Goal: Transaction & Acquisition: Subscribe to service/newsletter

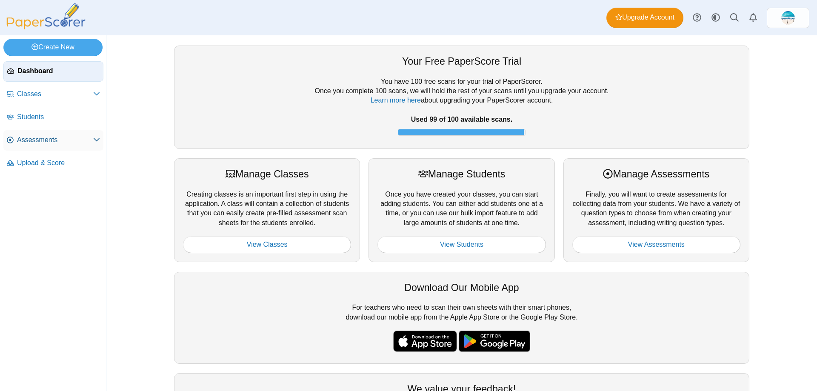
click at [26, 139] on span "Assessments" at bounding box center [55, 139] width 76 height 9
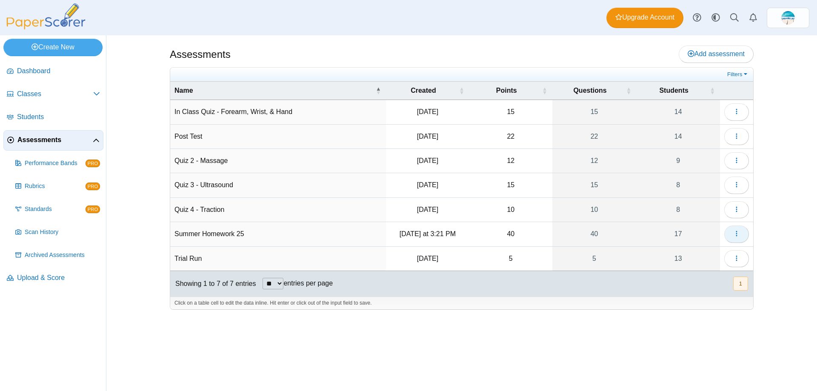
click at [745, 235] on button "button" at bounding box center [737, 234] width 25 height 17
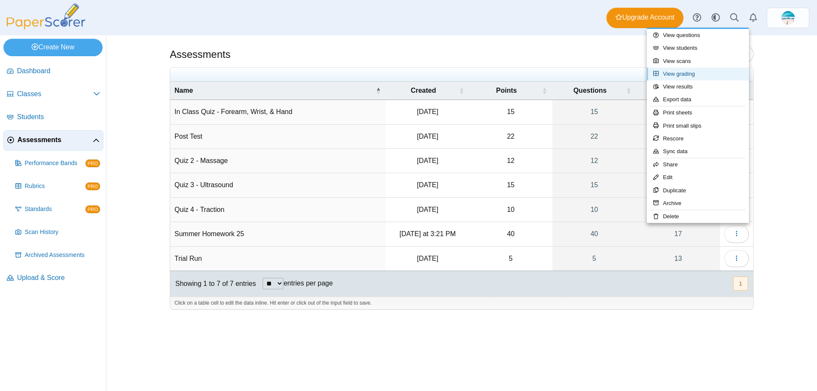
click at [691, 76] on link "View grading" at bounding box center [698, 74] width 102 height 13
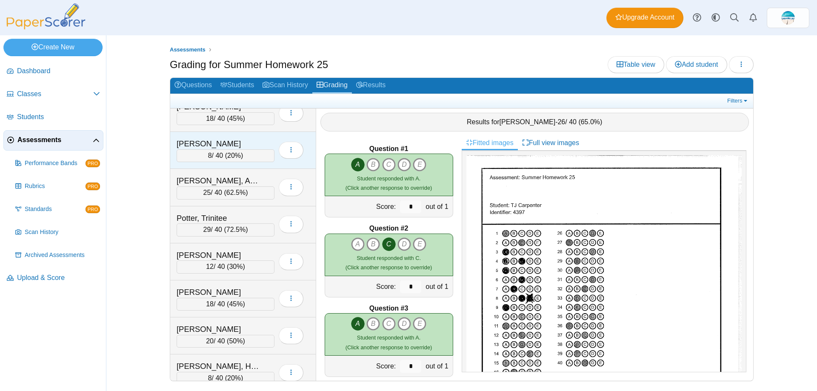
scroll to position [358, 0]
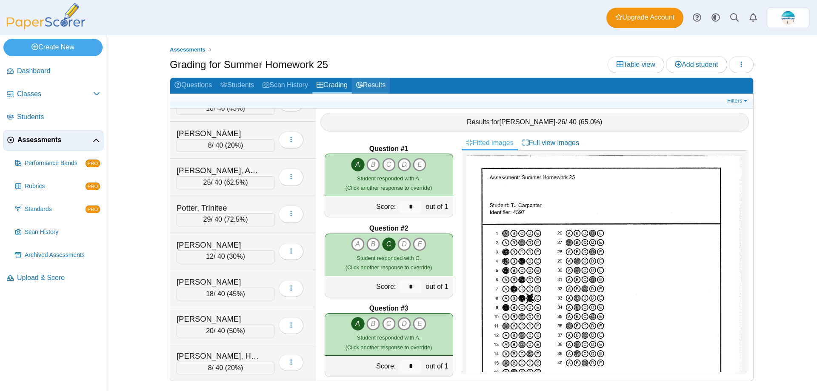
click at [375, 82] on link "Results" at bounding box center [371, 86] width 38 height 16
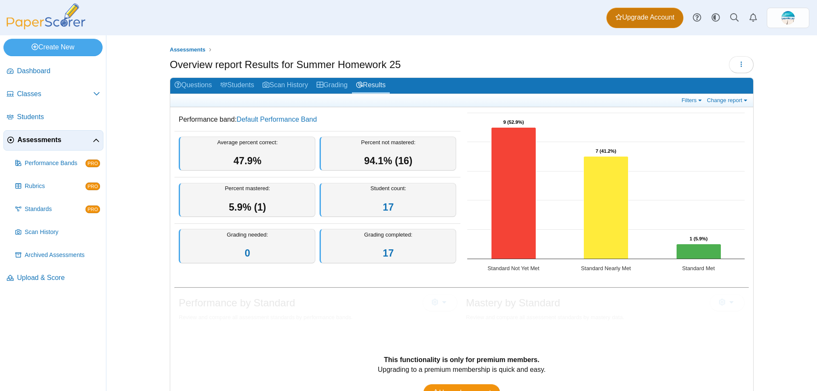
click at [633, 20] on span "Upgrade Account" at bounding box center [645, 17] width 59 height 9
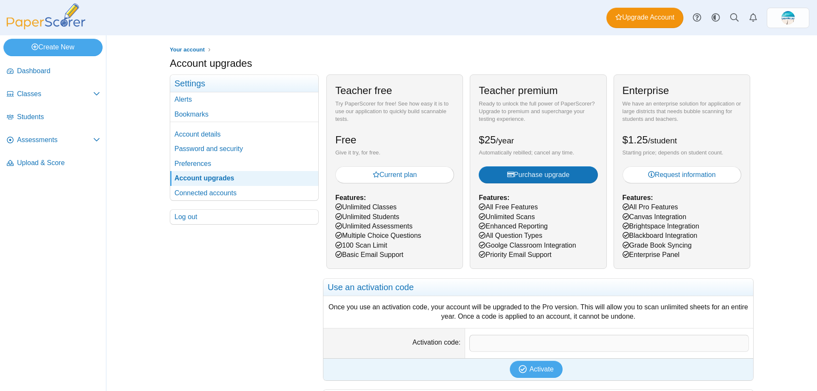
scroll to position [128, 0]
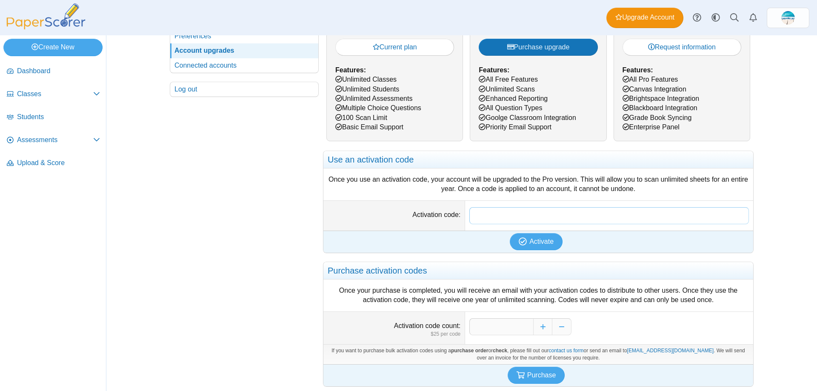
click at [482, 216] on input "Activation code" at bounding box center [610, 215] width 280 height 17
paste input "**********"
type input "**********"
click at [530, 238] on span "Activate" at bounding box center [542, 241] width 24 height 7
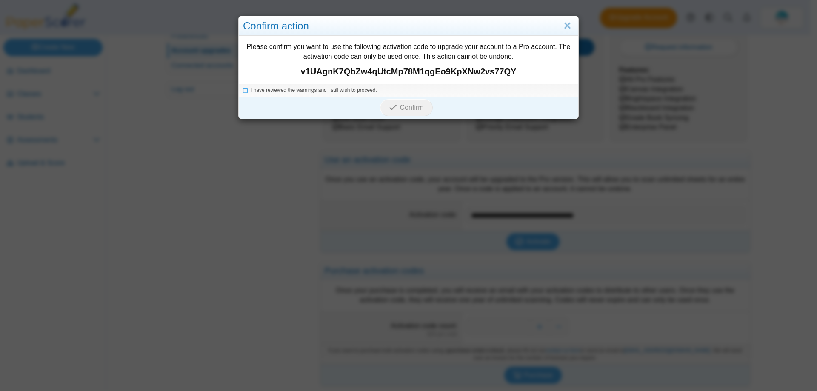
click at [295, 94] on div "I have reviewed the warnings and I still wish to proceed." at bounding box center [409, 90] width 340 height 13
click at [243, 91] on icon at bounding box center [245, 89] width 5 height 5
click at [392, 108] on icon "submit" at bounding box center [393, 107] width 8 height 8
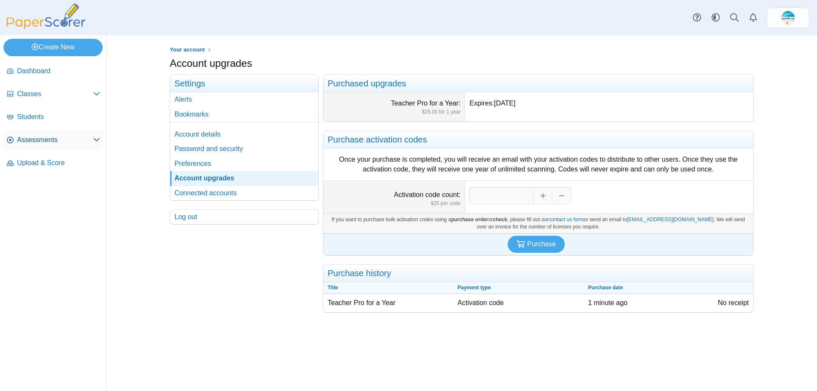
click at [29, 143] on span "Assessments" at bounding box center [55, 139] width 76 height 9
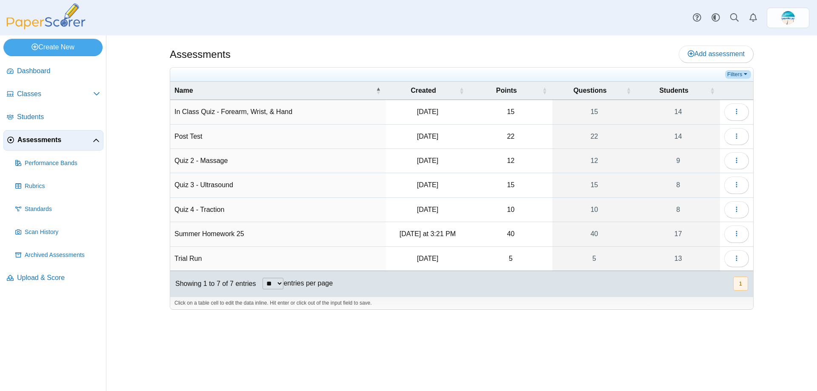
click at [739, 76] on link "Filters" at bounding box center [738, 74] width 26 height 9
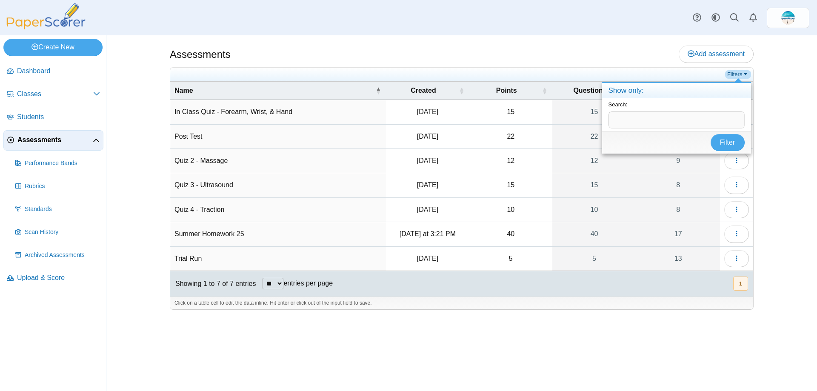
click at [739, 76] on link "Filters" at bounding box center [738, 74] width 26 height 9
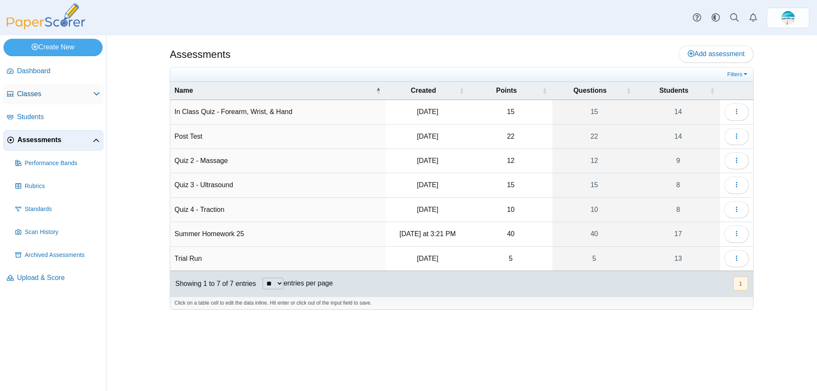
click at [91, 97] on span "Classes" at bounding box center [55, 93] width 76 height 9
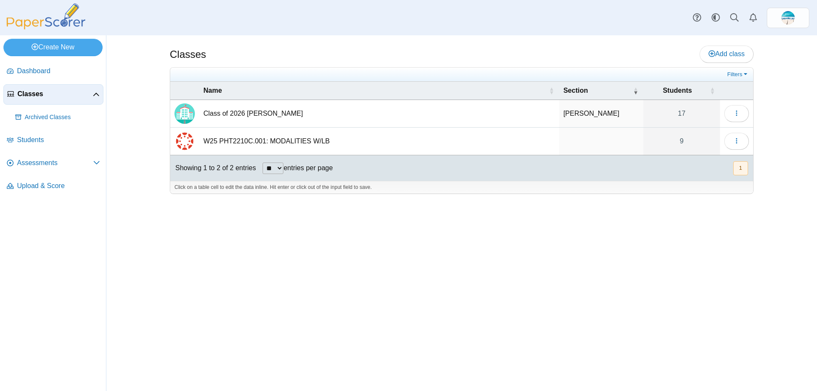
click at [220, 114] on td "Class of 2026 [PERSON_NAME]" at bounding box center [379, 114] width 360 height 28
click at [735, 111] on icon "button" at bounding box center [736, 113] width 7 height 7
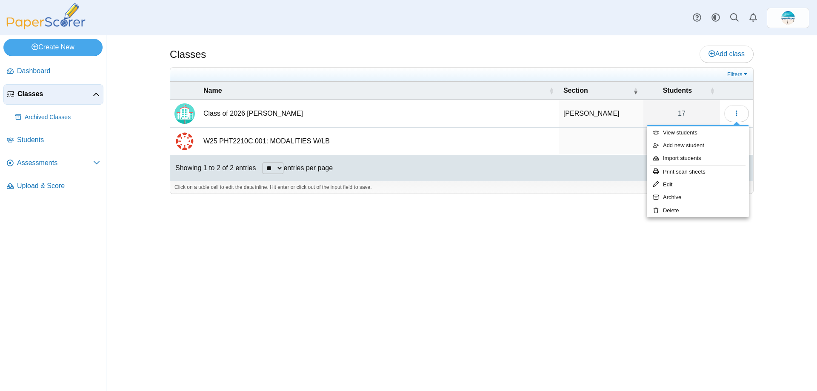
click at [117, 120] on div "Classes Add class 17" at bounding box center [461, 213] width 711 height 356
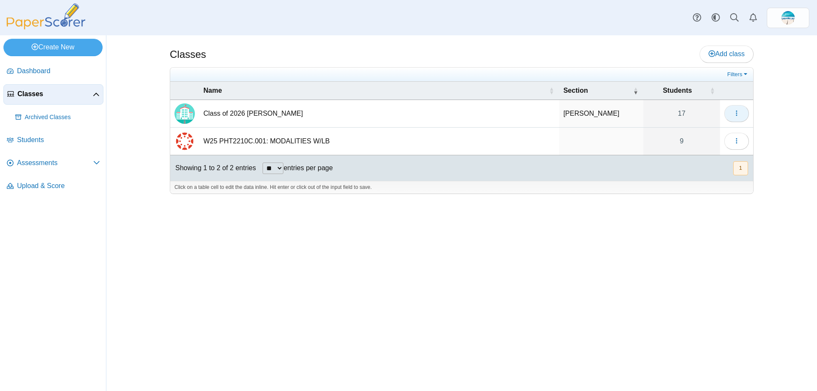
click at [747, 113] on button "button" at bounding box center [737, 113] width 25 height 17
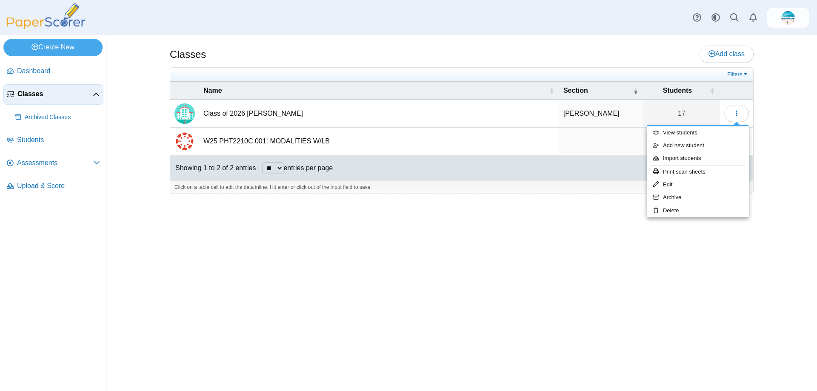
click at [751, 229] on div "Classes Add class Filters [PERSON_NAME]" at bounding box center [462, 213] width 639 height 356
